Goal: Transaction & Acquisition: Purchase product/service

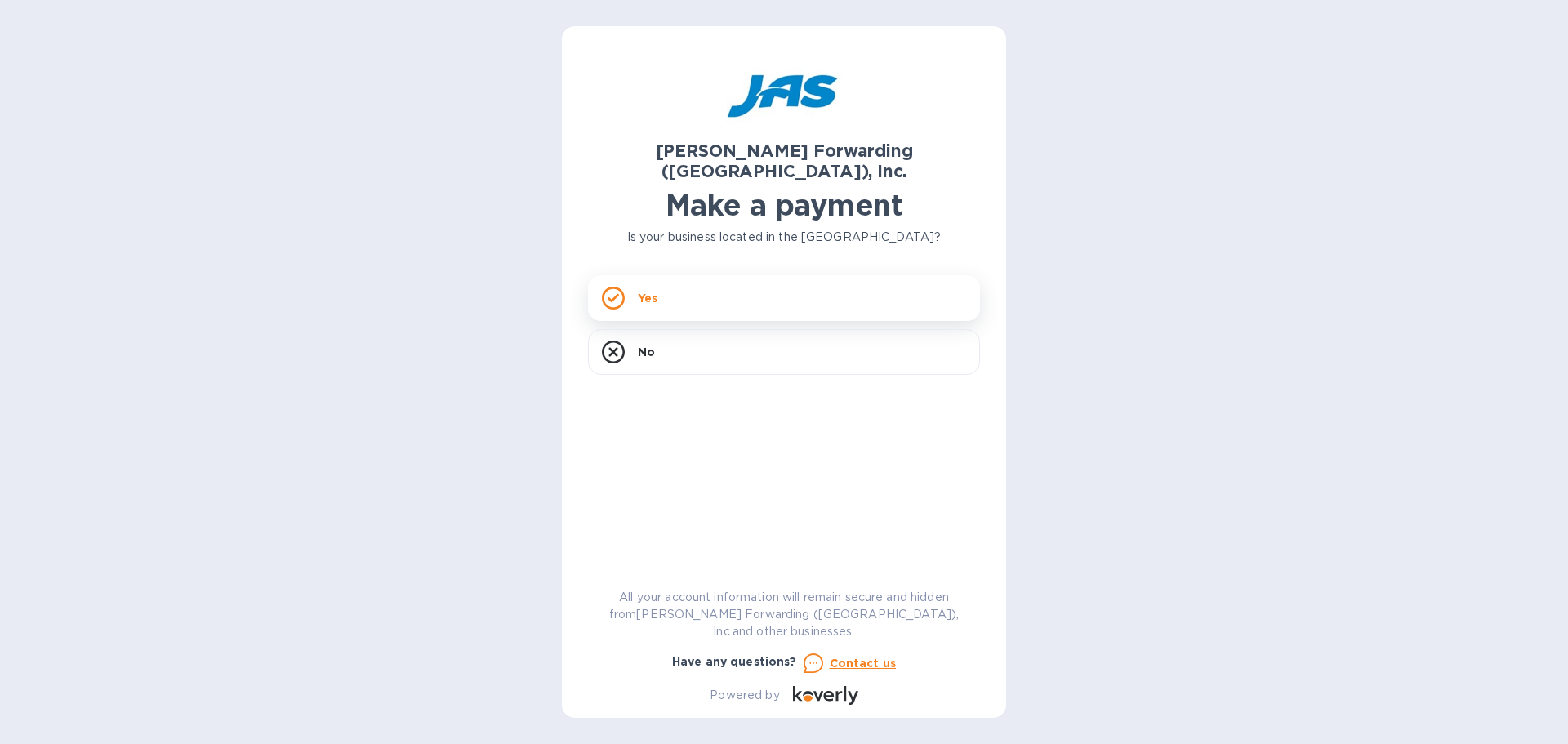
click at [734, 275] on div "Yes" at bounding box center [783, 298] width 392 height 46
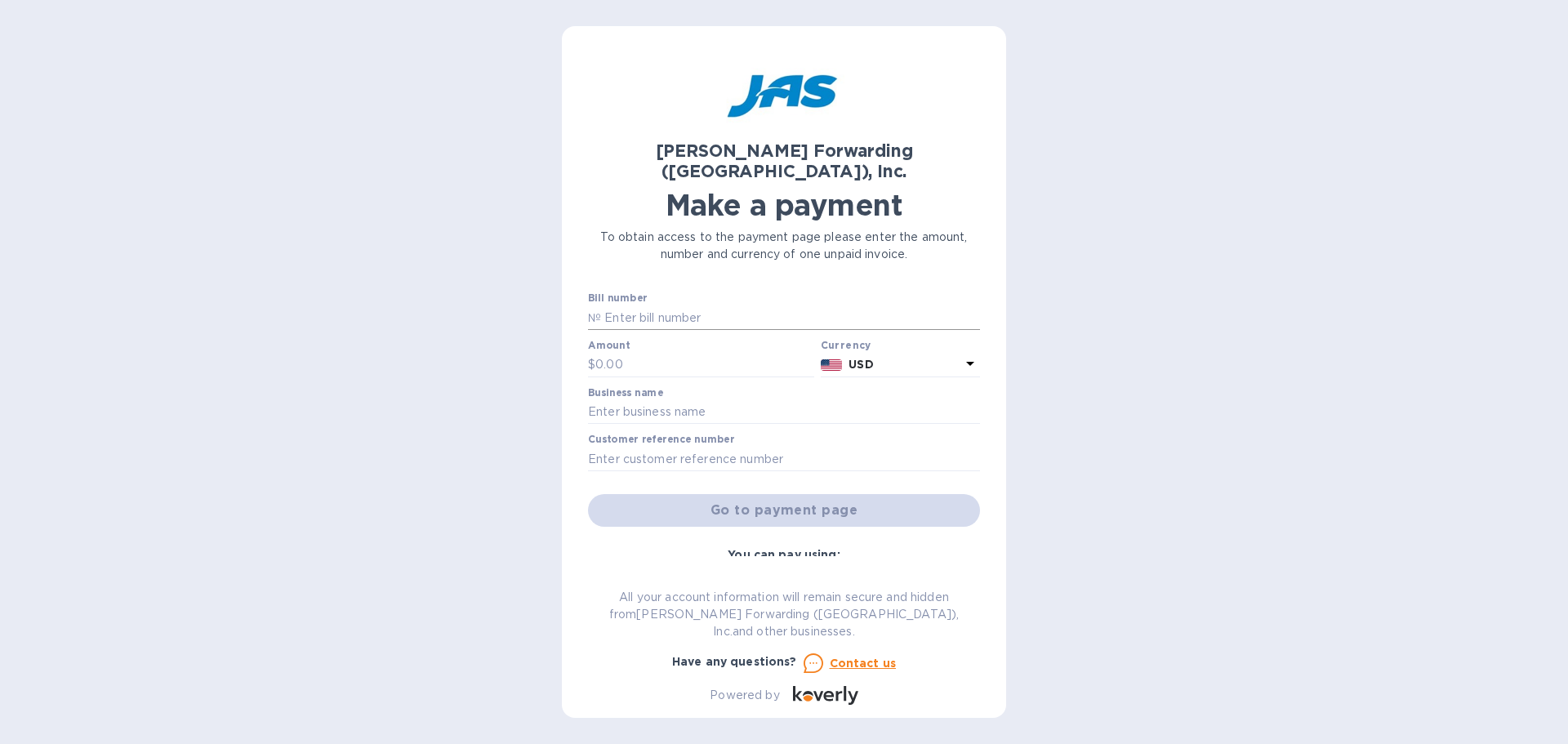
click at [720, 306] on input "text" at bounding box center [790, 318] width 379 height 25
type input "LAX503370299"
click at [679, 353] on input "text" at bounding box center [704, 365] width 219 height 25
type input "1,206.26"
click at [623, 400] on input "text" at bounding box center [783, 413] width 392 height 25
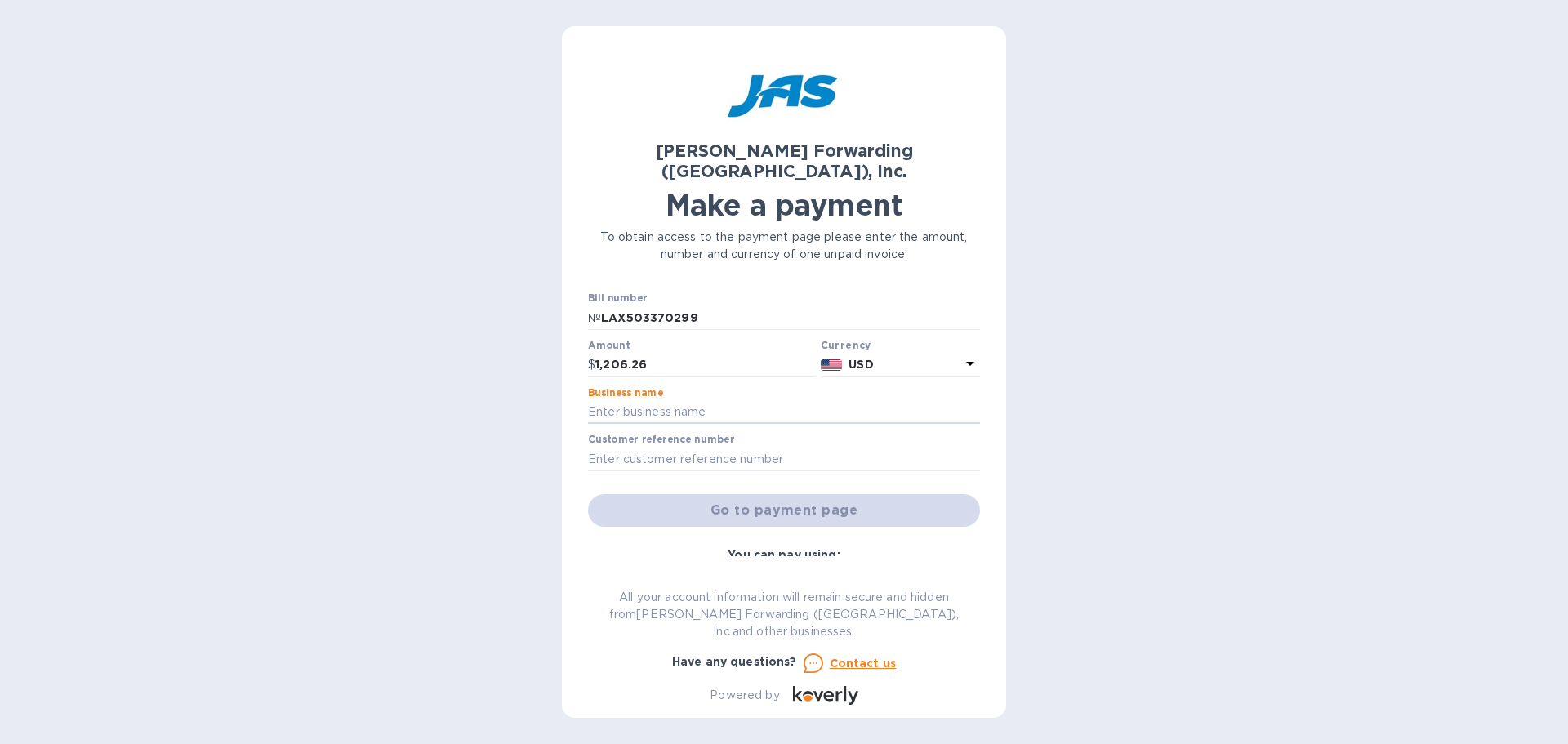
type input "RONMAN PRODUCTS INC"
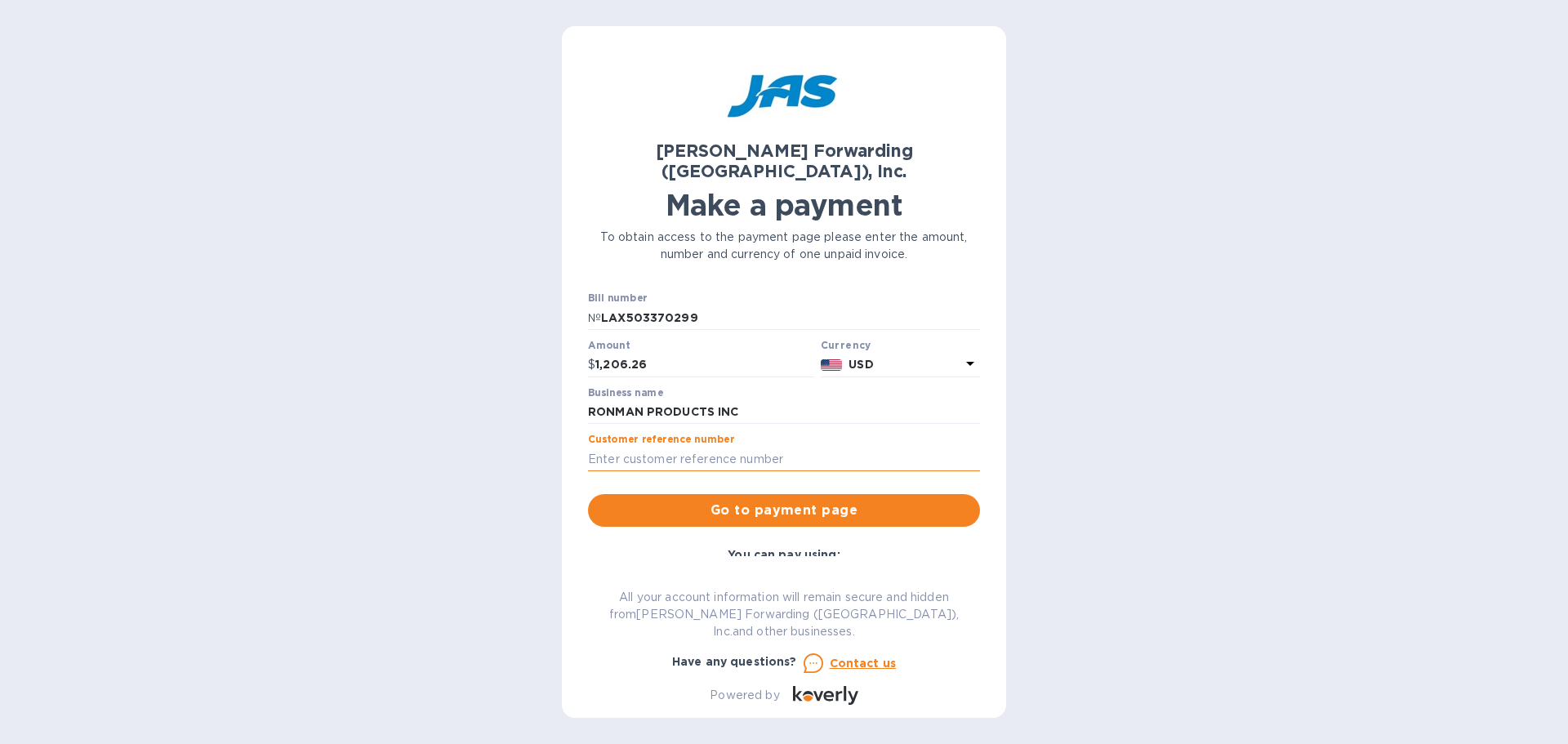
click at [713, 447] on input "text" at bounding box center [783, 459] width 392 height 25
type input "0801TT2025"
click at [794, 500] on span "Go to payment page" at bounding box center [783, 510] width 365 height 20
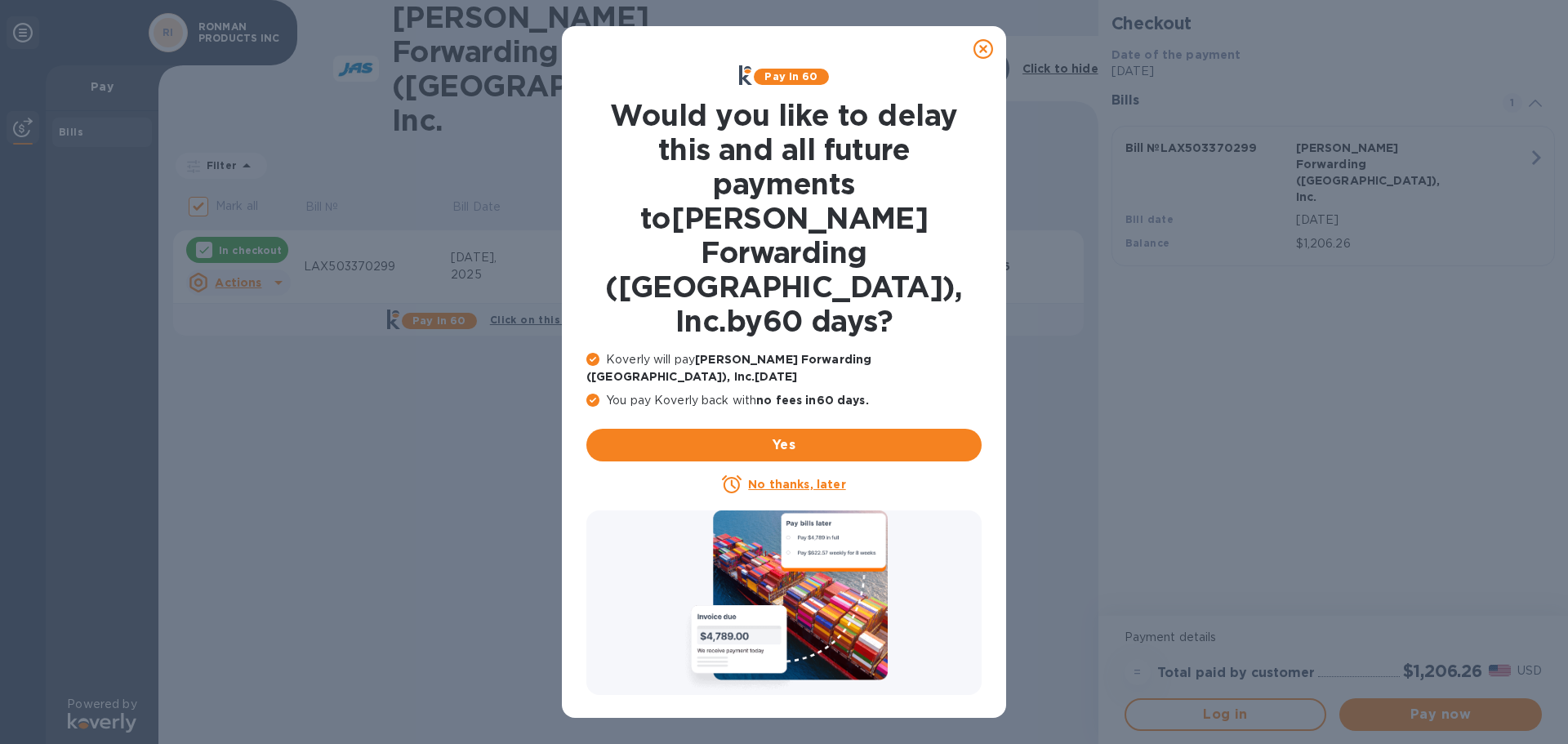
click at [786, 477] on u "No thanks, later" at bounding box center [796, 484] width 97 height 13
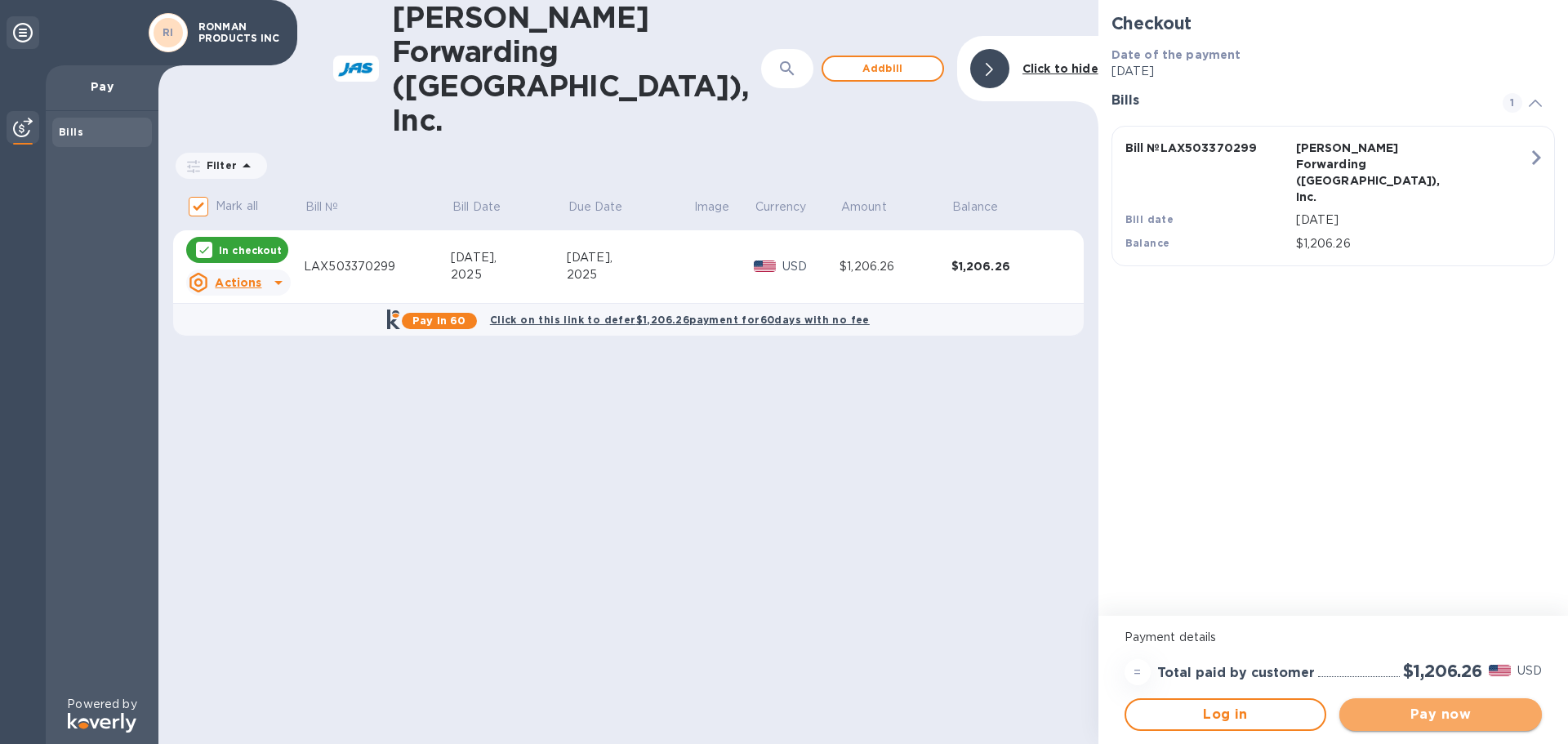
click at [1441, 714] on span "Pay now" at bounding box center [1441, 714] width 177 height 20
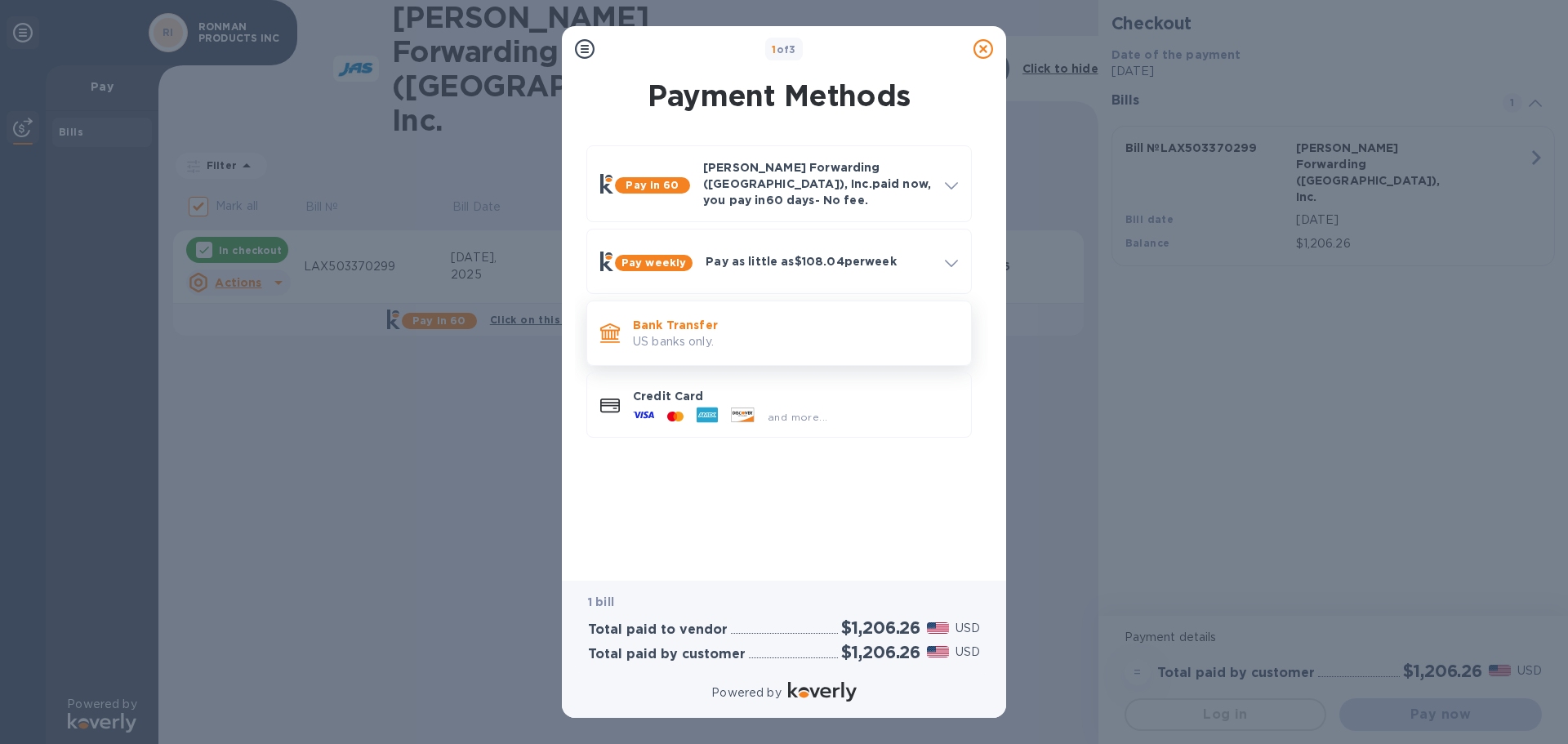
click at [696, 319] on p "Bank Transfer" at bounding box center [795, 325] width 325 height 16
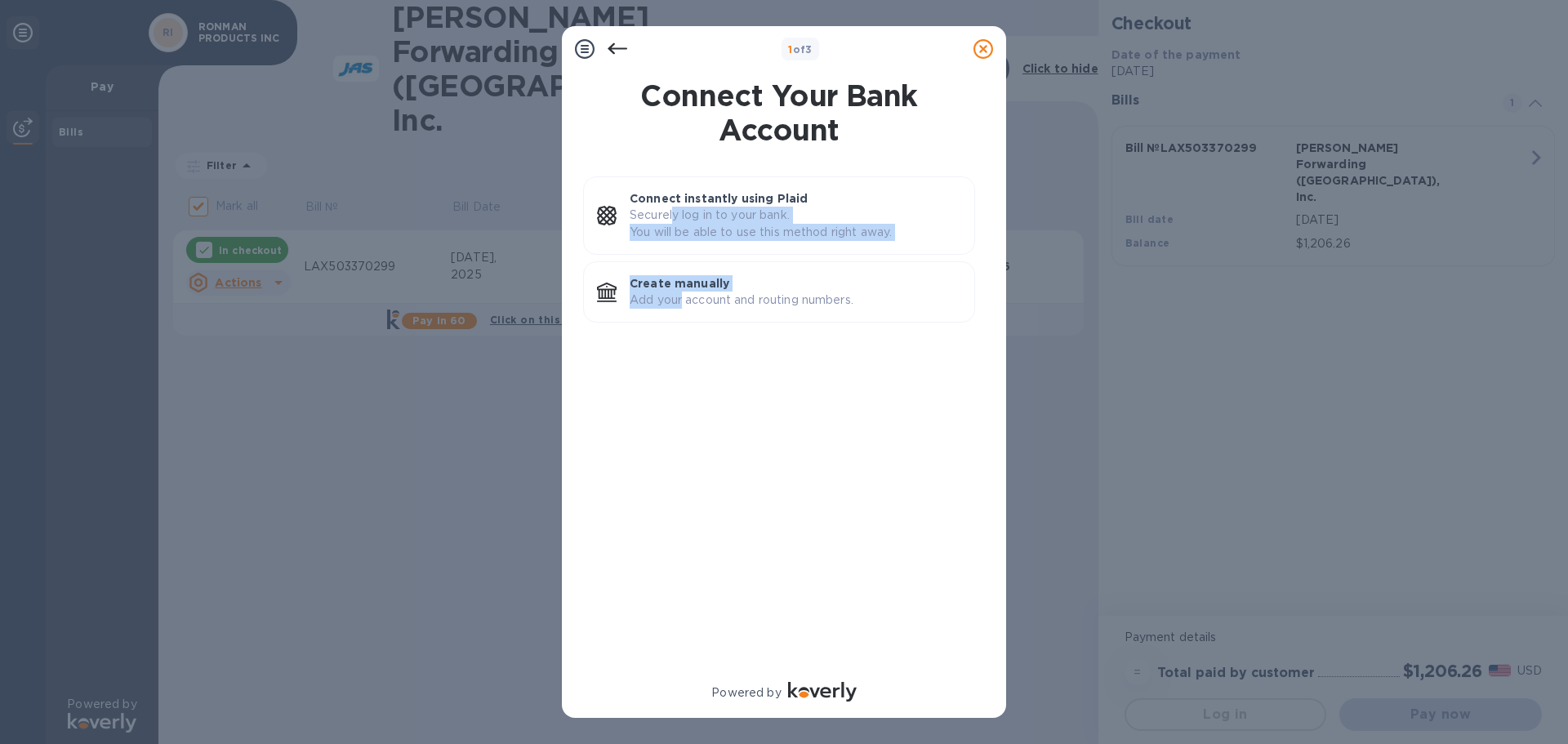
drag, startPoint x: 671, startPoint y: 221, endPoint x: 681, endPoint y: 338, distance: 117.4
click at [681, 338] on div "Connect instantly using Plaid Securely log in to your bank. You will be able to…" at bounding box center [778, 416] width 418 height 499
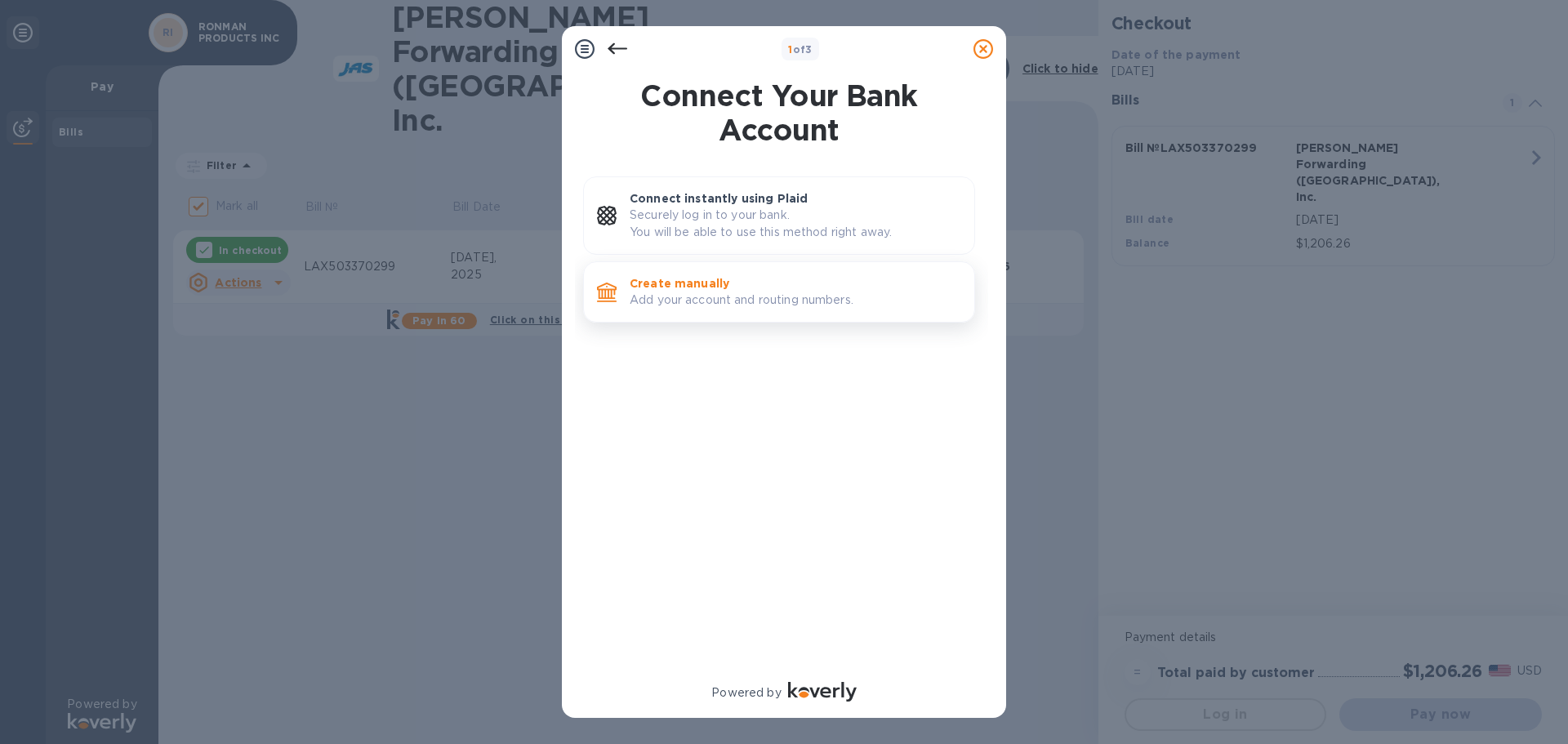
click at [690, 294] on p "Add your account and routing numbers." at bounding box center [794, 300] width 331 height 17
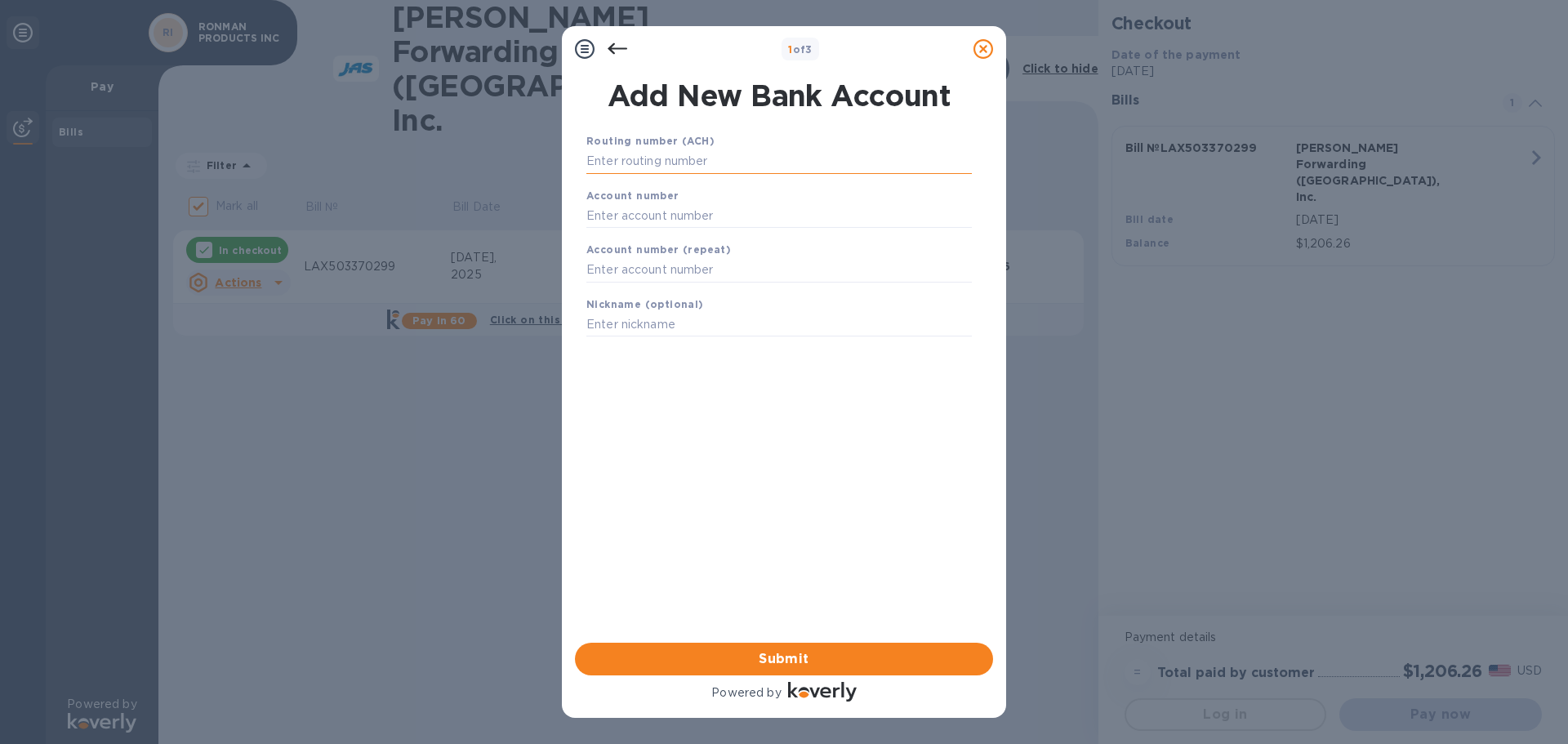
click at [632, 167] on input "text" at bounding box center [779, 161] width 385 height 25
type input "122235821"
click at [617, 233] on input "text" at bounding box center [779, 236] width 385 height 25
type input "157536481367"
click at [617, 295] on input "text" at bounding box center [779, 290] width 385 height 25
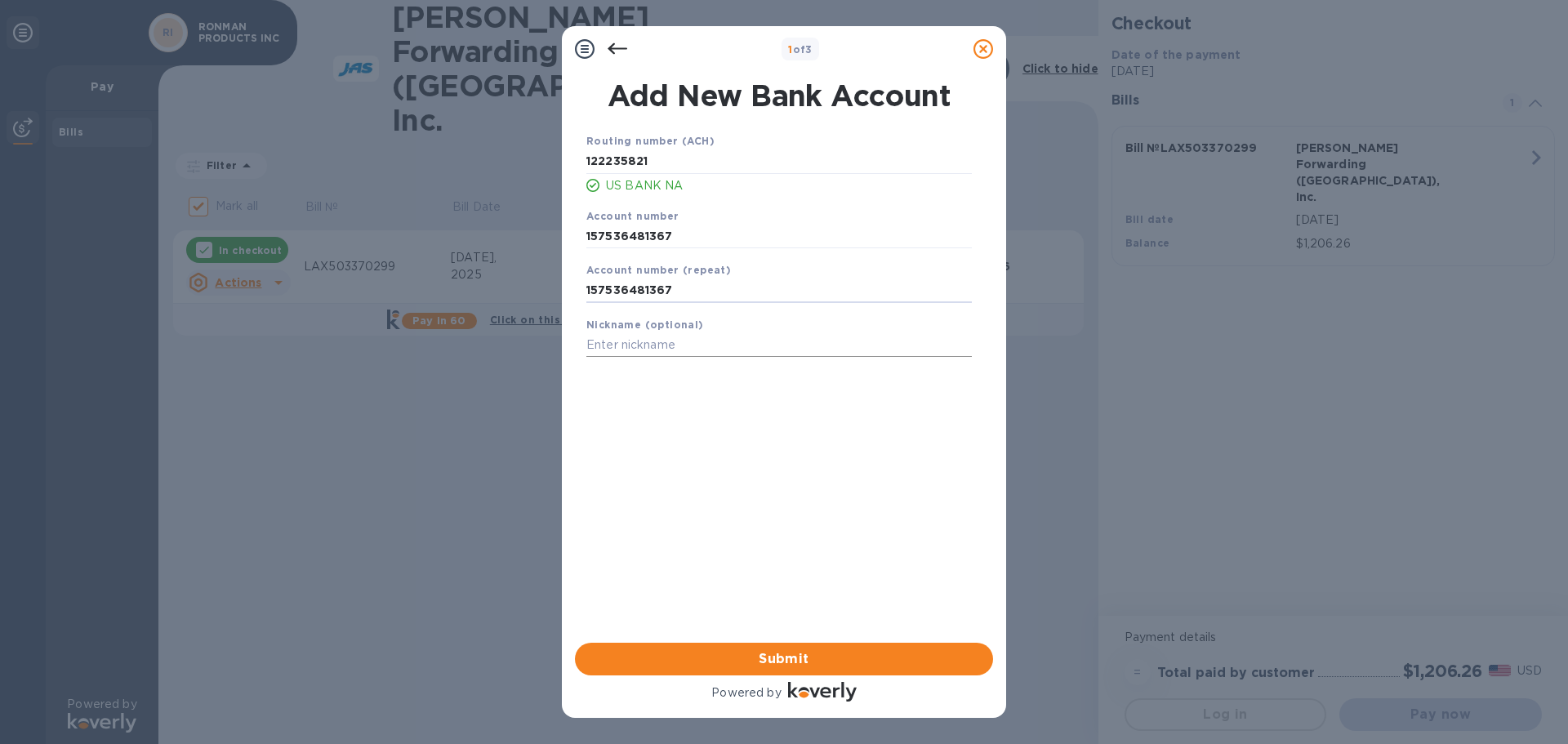
type input "157536481367"
click at [606, 350] on input "text" at bounding box center [779, 345] width 385 height 25
click at [848, 658] on span "Submit" at bounding box center [783, 659] width 392 height 20
